Goal: Task Accomplishment & Management: Manage account settings

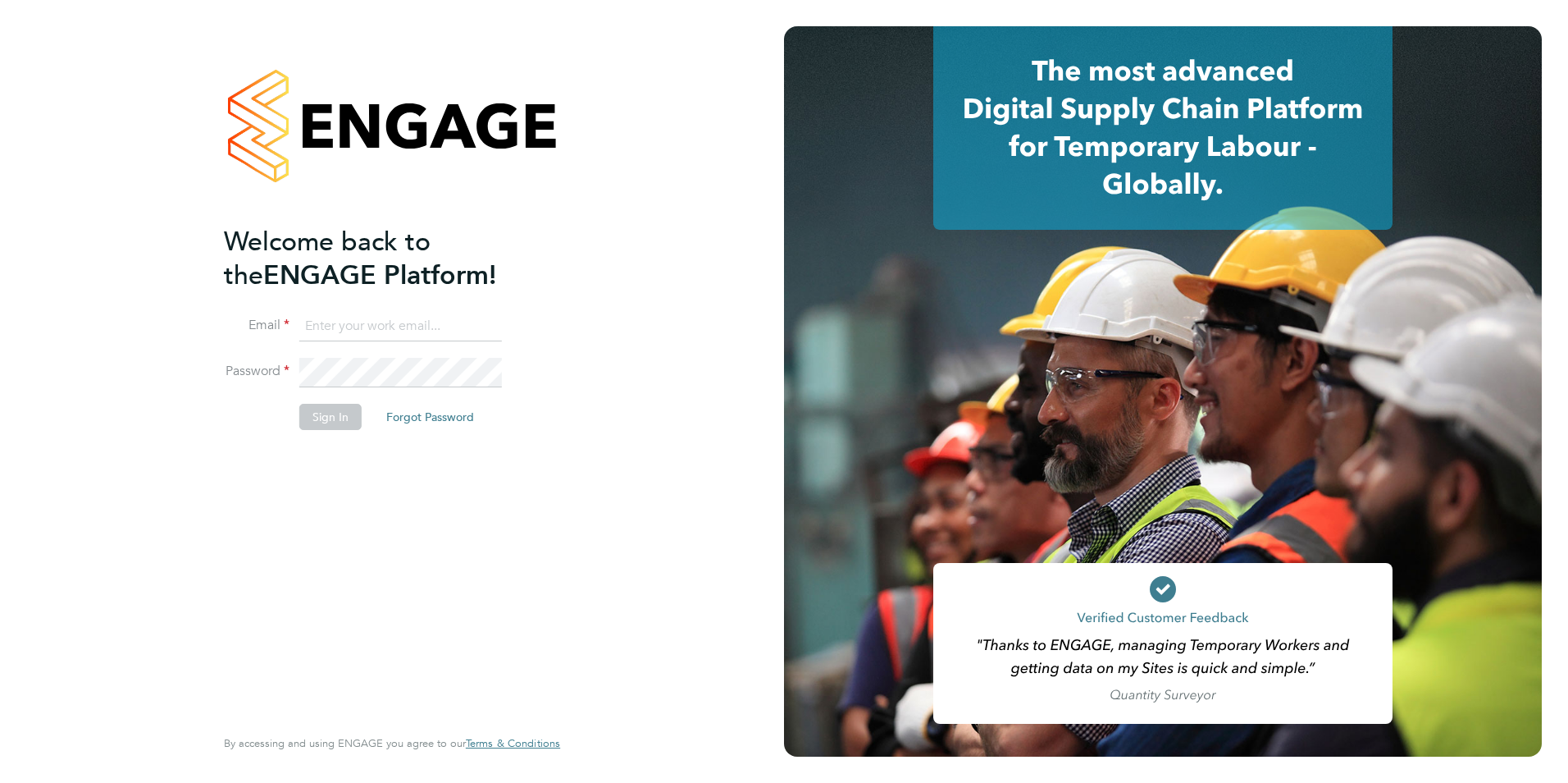
type input "libby@18rec.com"
click at [323, 422] on button "Sign In" at bounding box center [330, 417] width 62 height 27
click at [328, 427] on div "Sorry, we are having problems connecting to our services." at bounding box center [392, 391] width 784 height 783
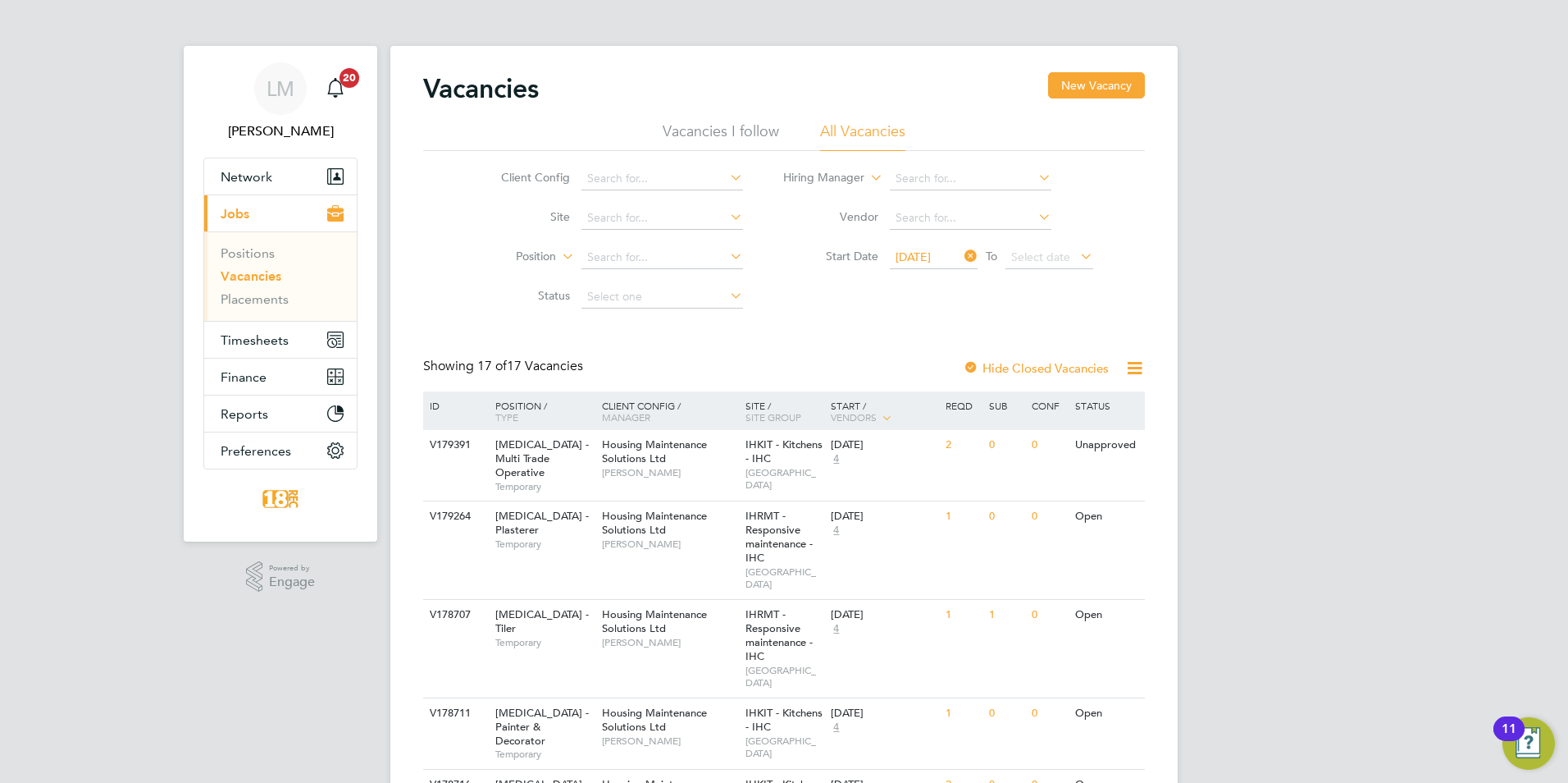
click at [910, 259] on span "[DATE]" at bounding box center [913, 257] width 35 height 15
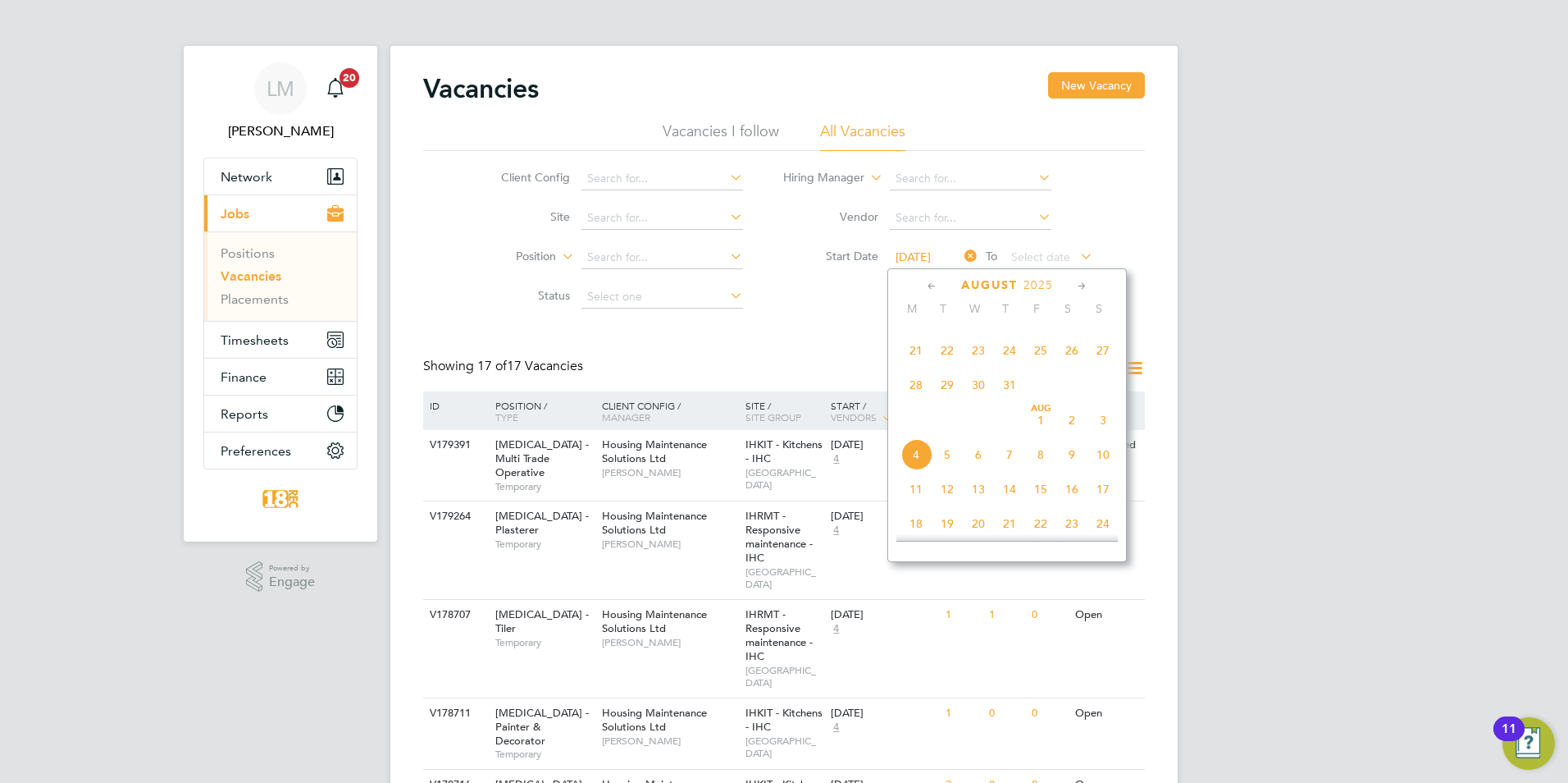
scroll to position [451, 0]
click at [914, 388] on span "21" at bounding box center [917, 380] width 31 height 31
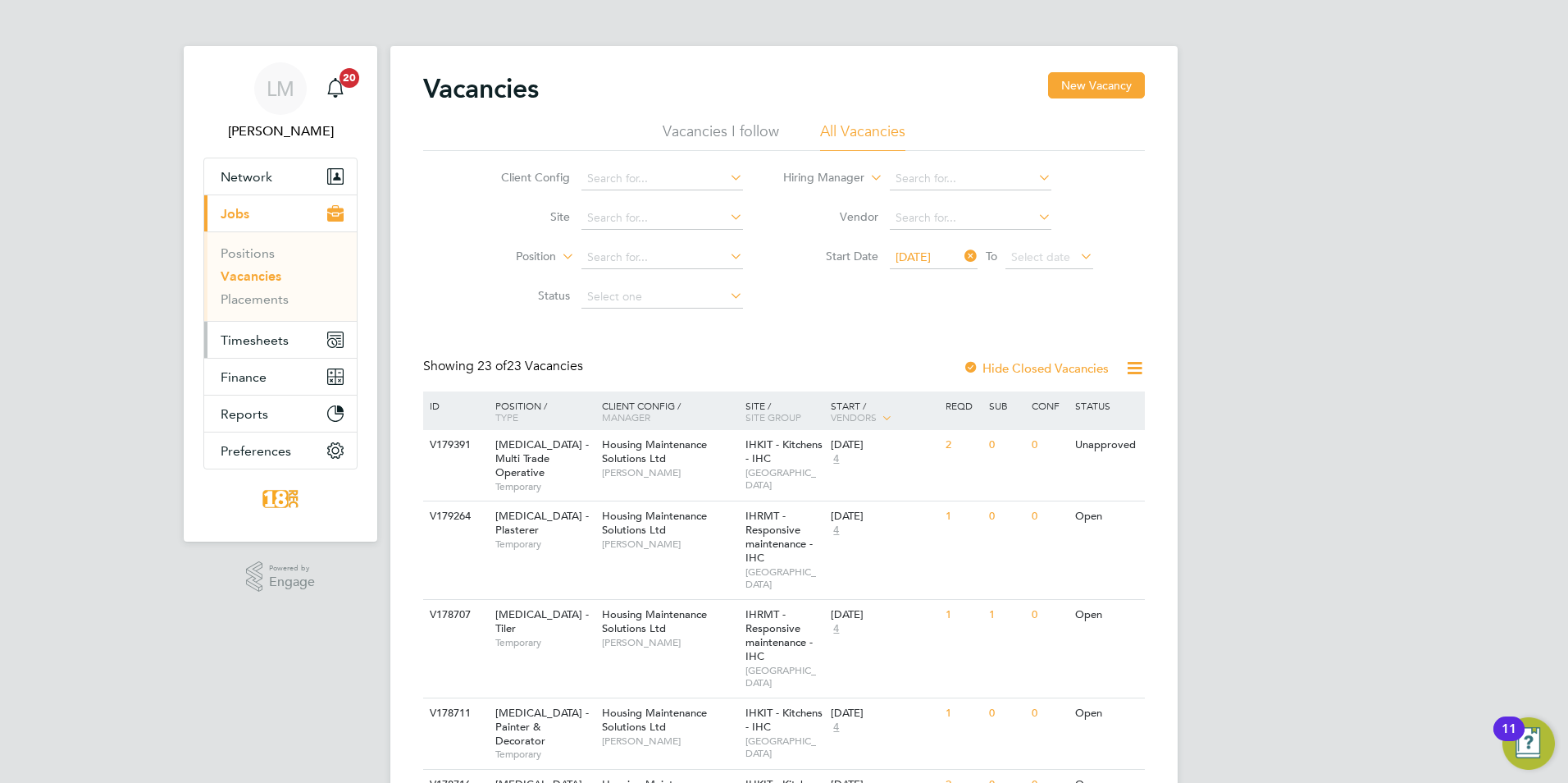
click at [283, 334] on span "Timesheets" at bounding box center [254, 340] width 68 height 16
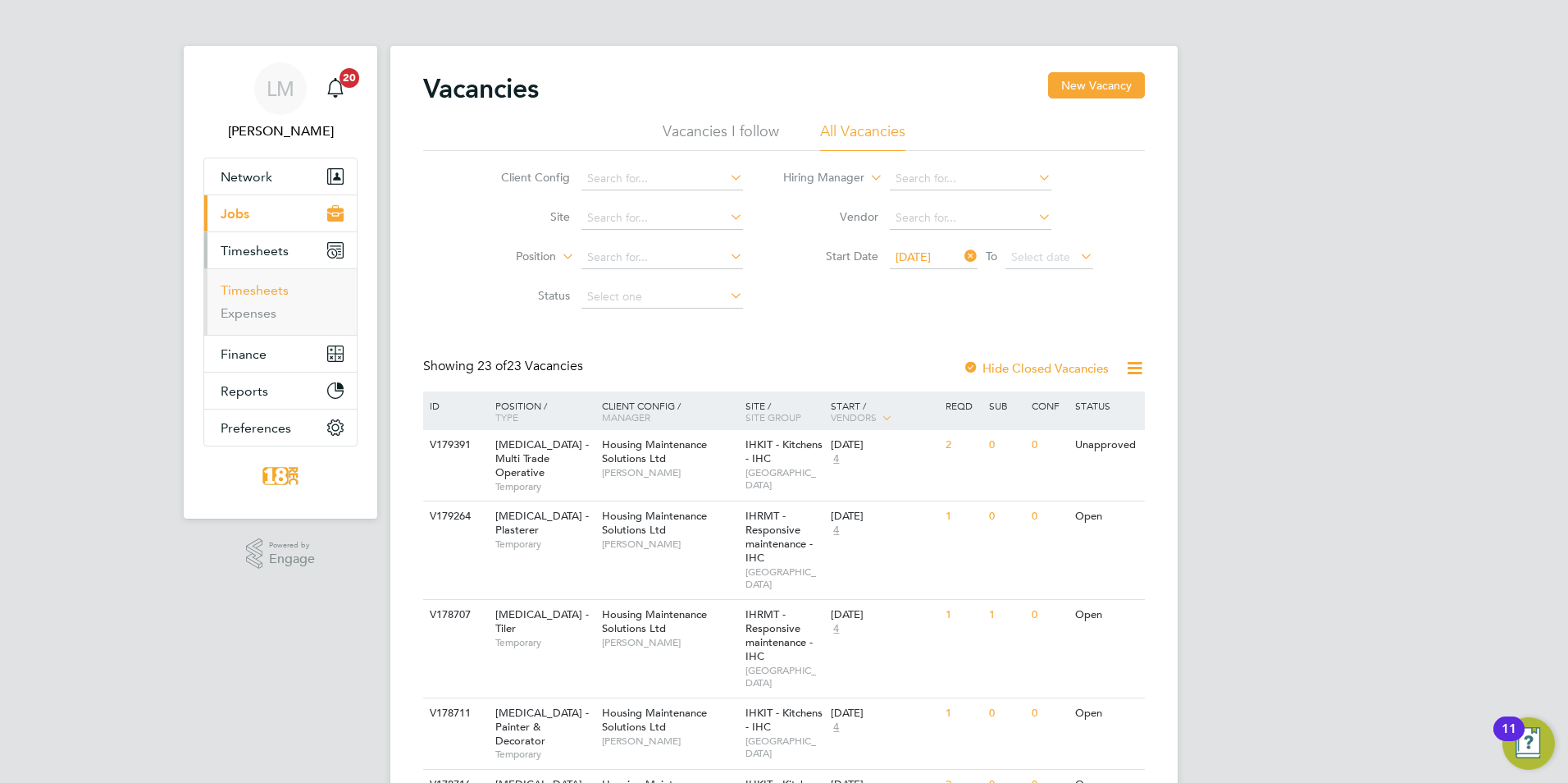
click at [262, 285] on link "Timesheets" at bounding box center [254, 290] width 68 height 16
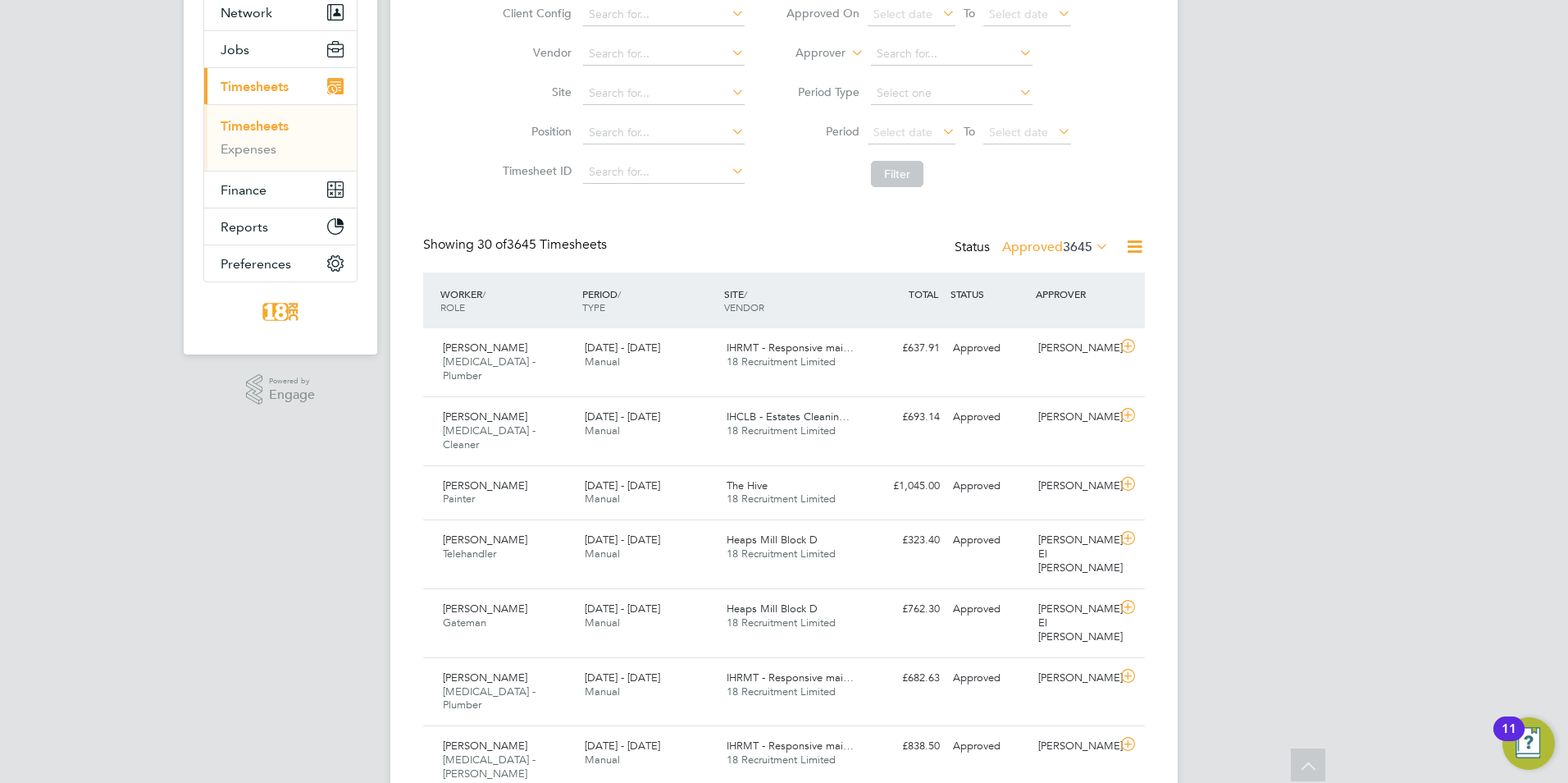
click at [1017, 240] on label "Approved 3645" at bounding box center [1055, 247] width 106 height 17
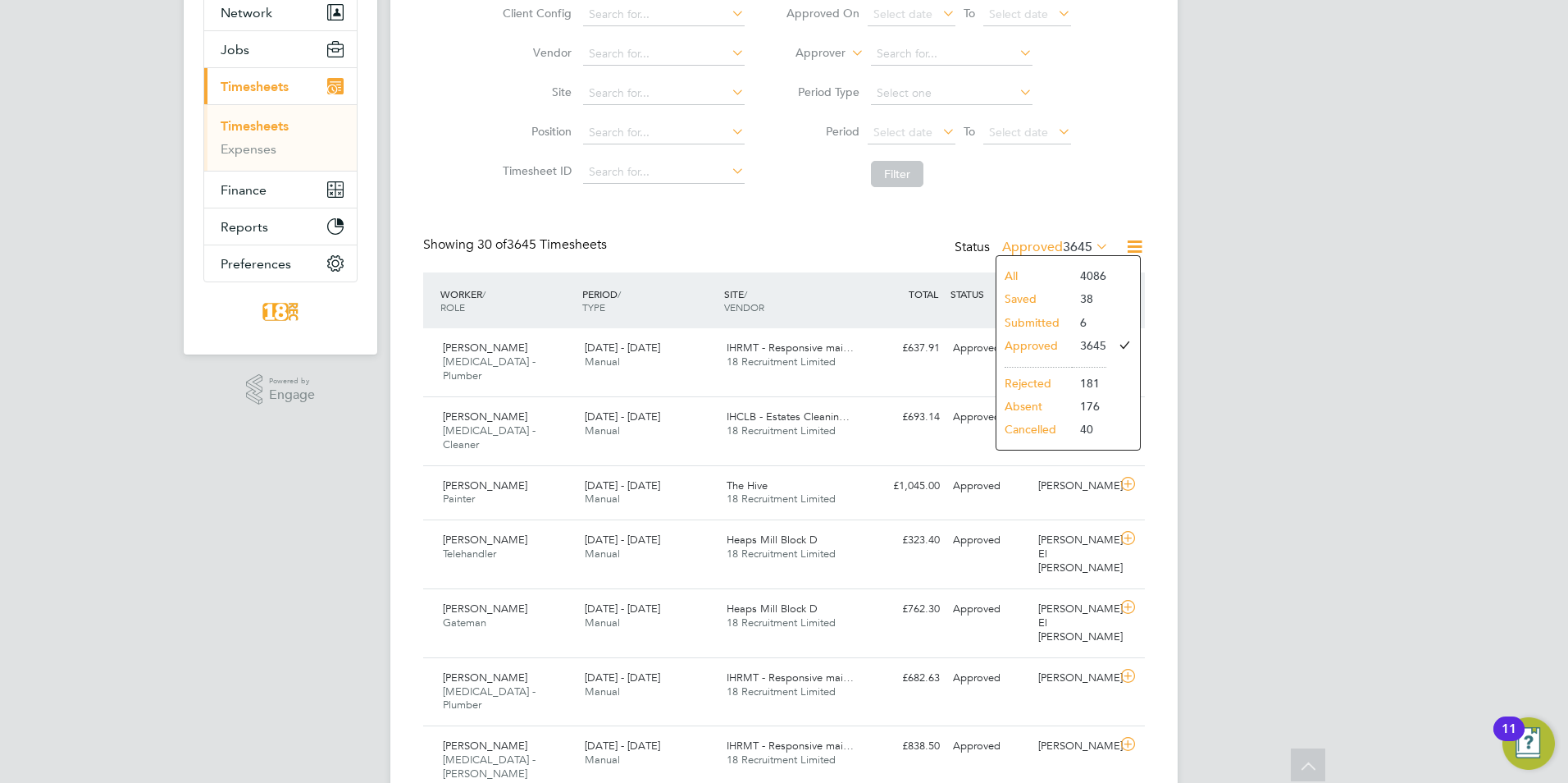
click at [1038, 322] on li "Submitted" at bounding box center [1034, 322] width 75 height 23
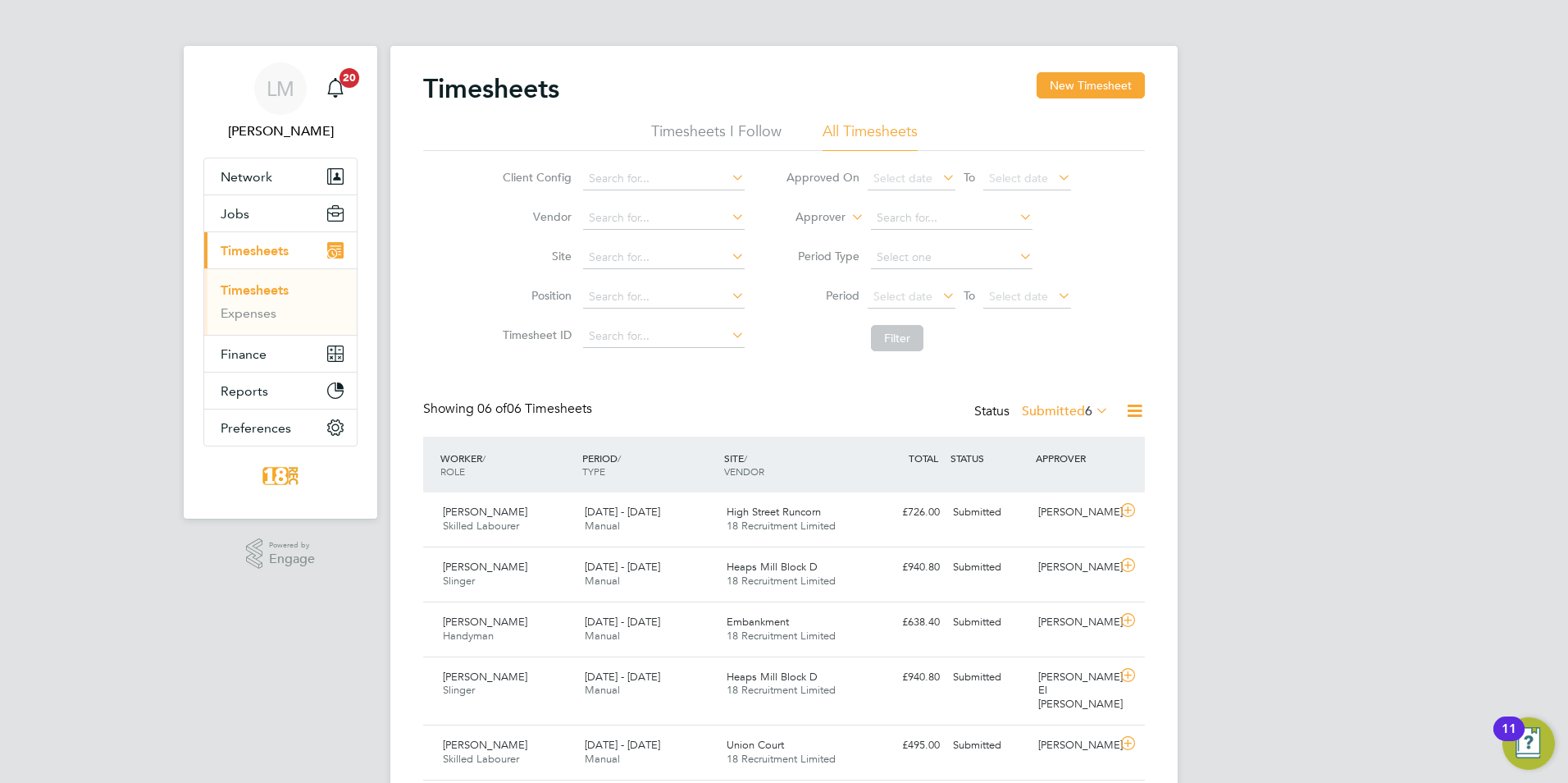
click at [1051, 415] on label "Submitted 6" at bounding box center [1065, 411] width 87 height 17
click at [1040, 513] on li "Approved" at bounding box center [1043, 509] width 75 height 23
